Goal: Transaction & Acquisition: Purchase product/service

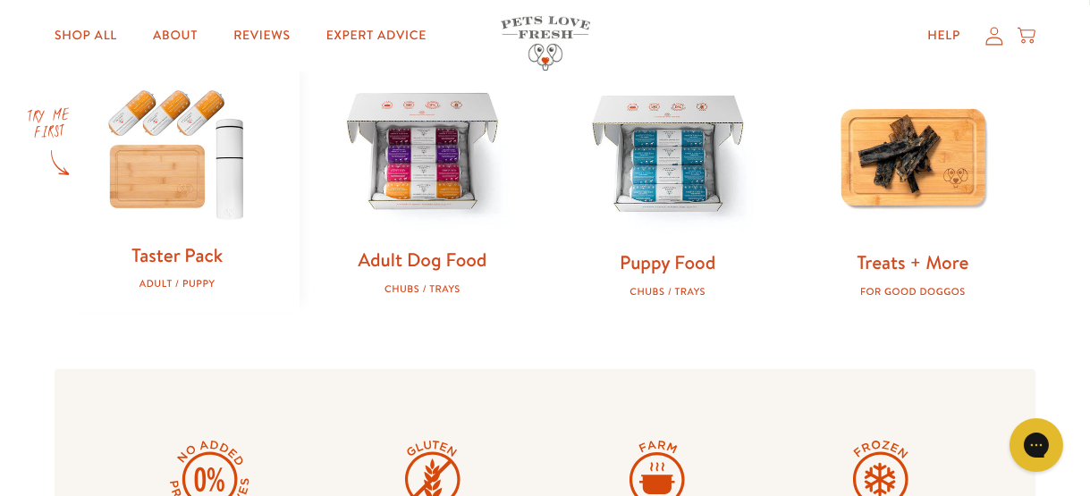
click at [428, 271] on link "Adult Dog Food" at bounding box center [422, 260] width 129 height 26
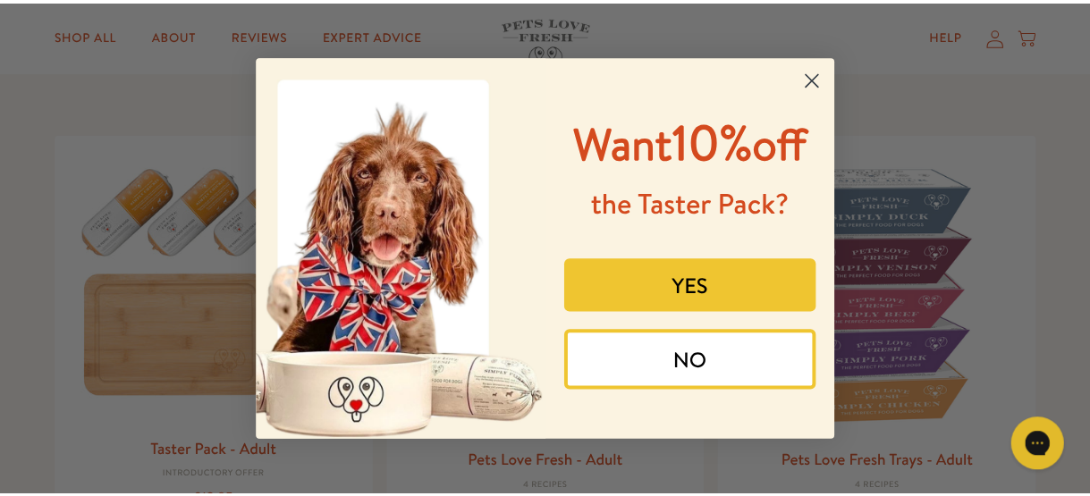
scroll to position [31, 0]
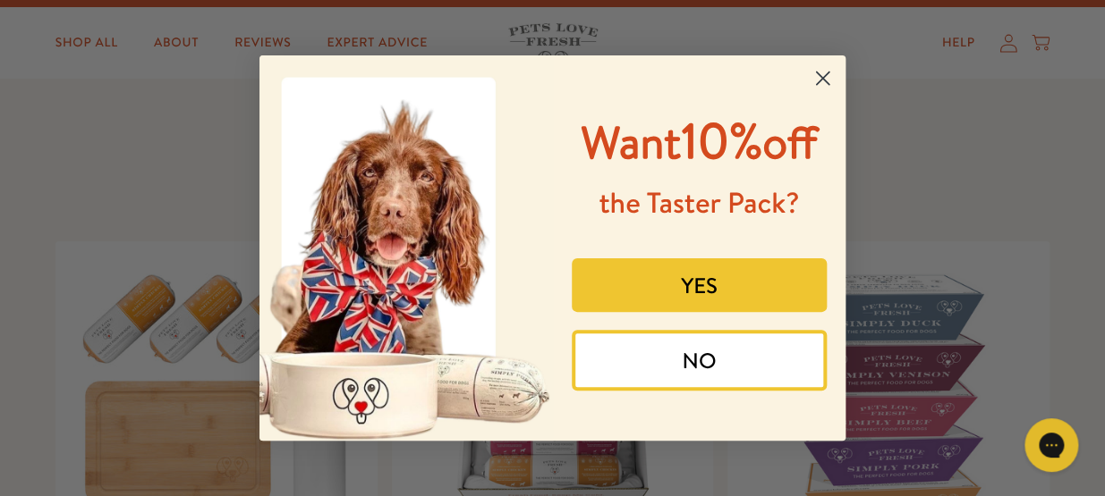
click at [820, 92] on circle "Close dialog" at bounding box center [823, 79] width 30 height 30
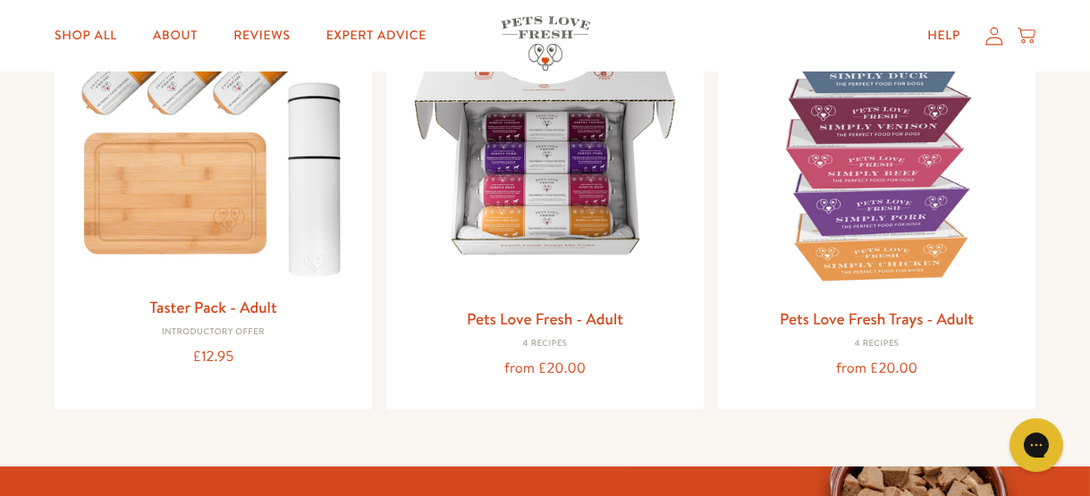
scroll to position [279, 0]
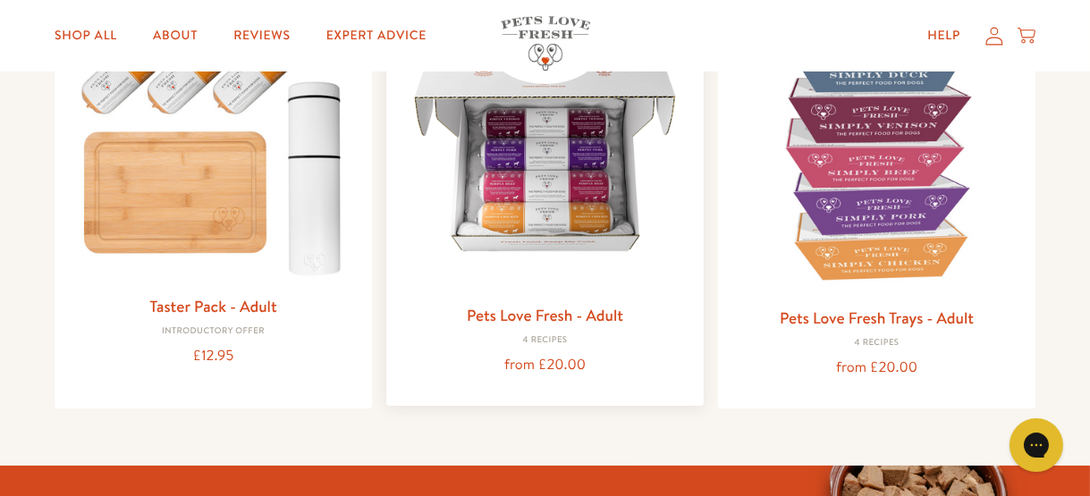
click at [544, 219] on img at bounding box center [545, 149] width 289 height 289
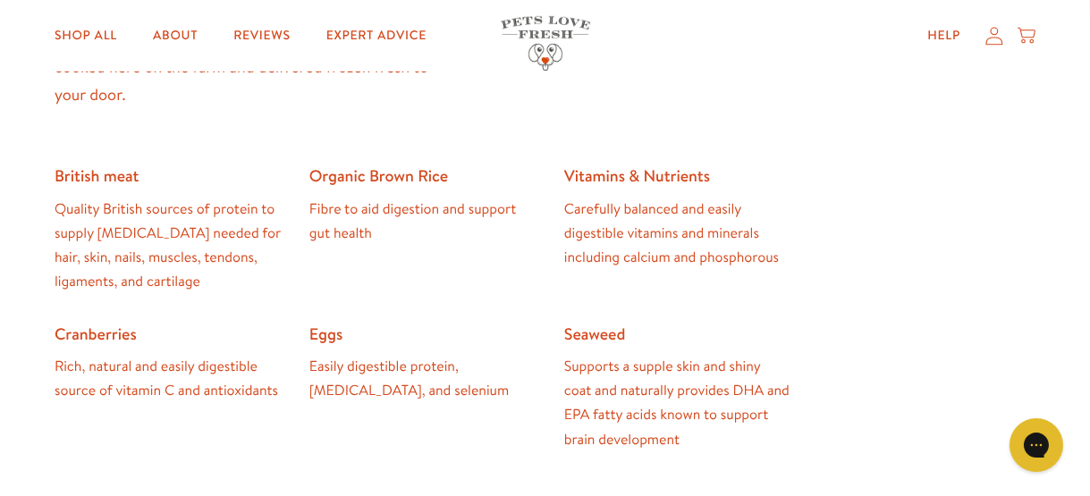
scroll to position [1597, 0]
